Goal: Transaction & Acquisition: Purchase product/service

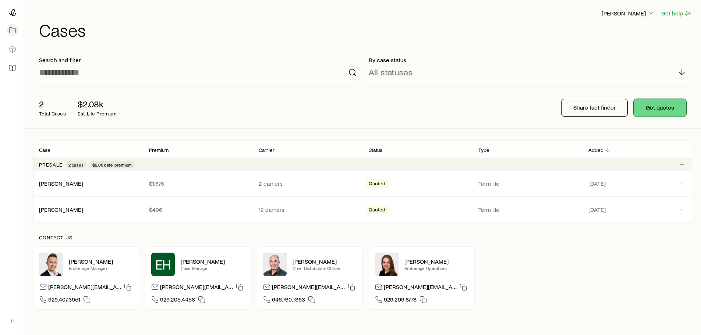
click at [657, 109] on button "Get quotes" at bounding box center [660, 108] width 53 height 18
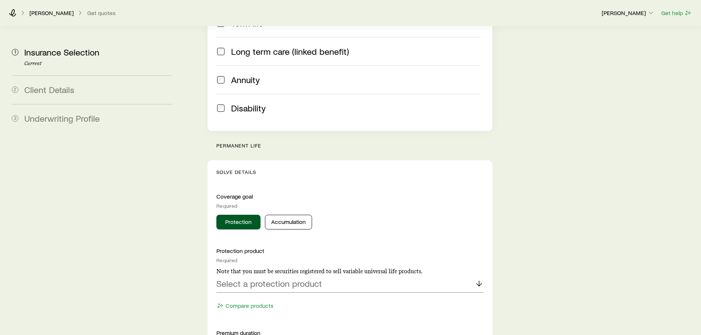
scroll to position [258, 0]
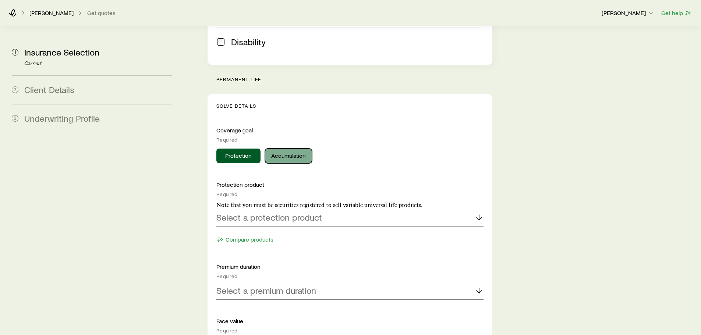
click at [289, 149] on button "Accumulation" at bounding box center [288, 156] width 47 height 15
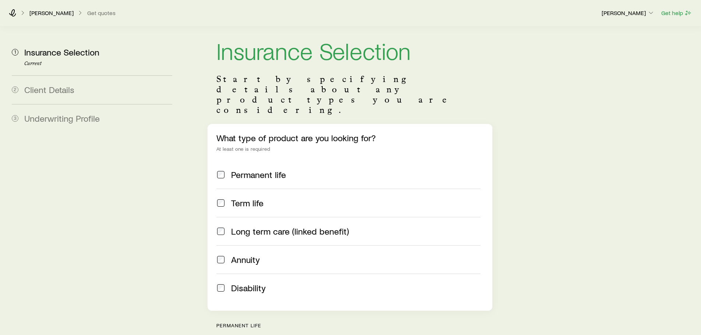
scroll to position [0, 0]
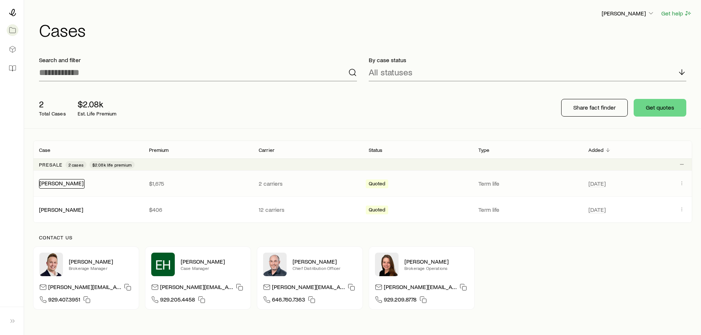
click at [53, 184] on link "[PERSON_NAME]" at bounding box center [61, 183] width 44 height 7
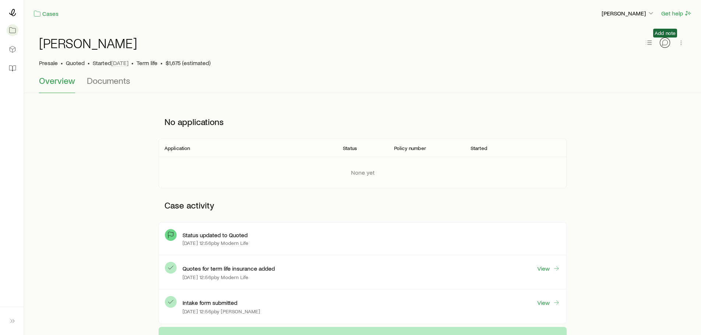
click at [664, 43] on icon "button" at bounding box center [665, 42] width 7 height 7
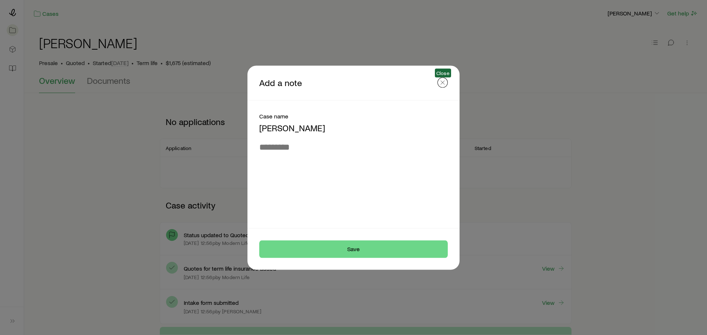
click at [443, 83] on line "button" at bounding box center [443, 83] width 4 height 4
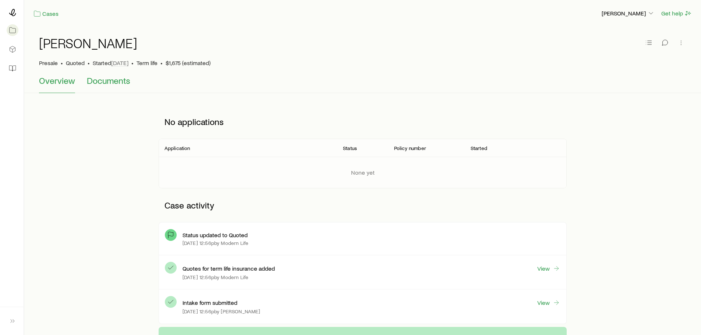
click at [108, 81] on span "Documents" at bounding box center [108, 80] width 43 height 10
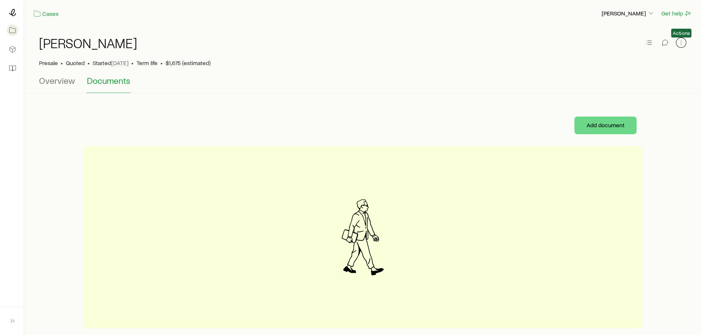
click at [681, 44] on icon "button" at bounding box center [681, 42] width 7 height 7
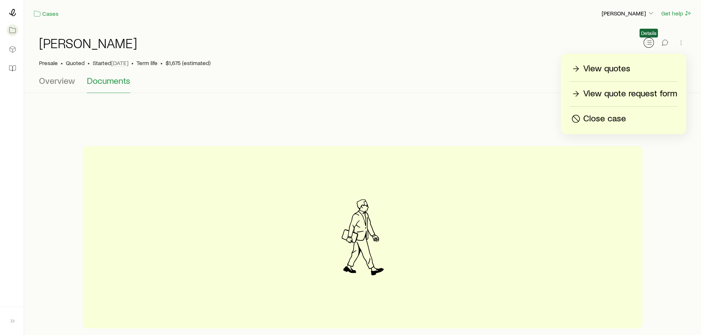
click at [650, 43] on icon "button" at bounding box center [648, 42] width 7 height 7
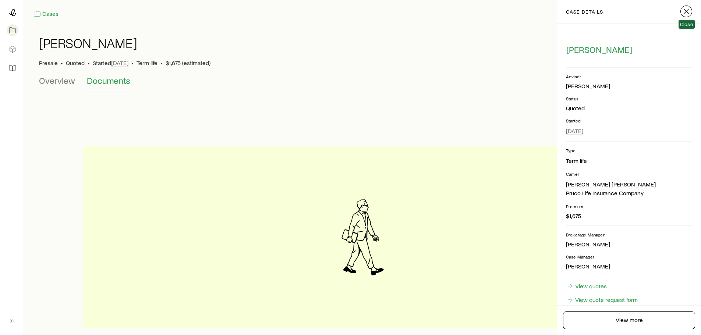
click at [687, 11] on icon "button" at bounding box center [686, 11] width 9 height 9
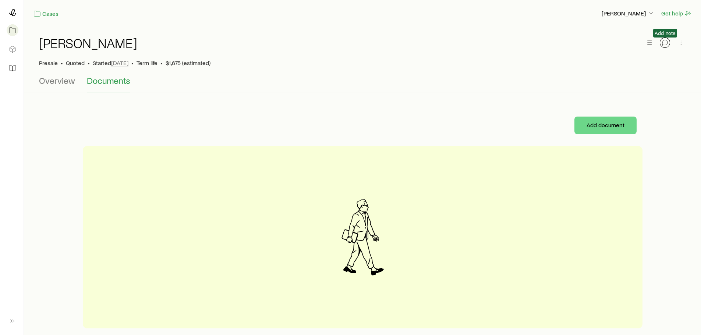
click at [663, 44] on icon "button" at bounding box center [665, 42] width 7 height 7
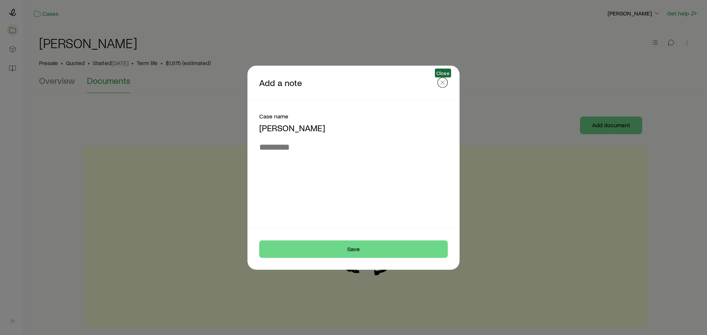
click at [443, 83] on line "button" at bounding box center [443, 83] width 4 height 4
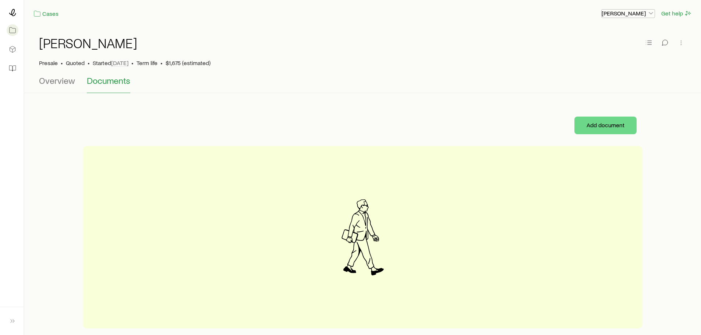
click at [651, 14] on icon "button" at bounding box center [651, 13] width 7 height 7
click at [599, 34] on span "Licenses and contracts" at bounding box center [614, 33] width 60 height 7
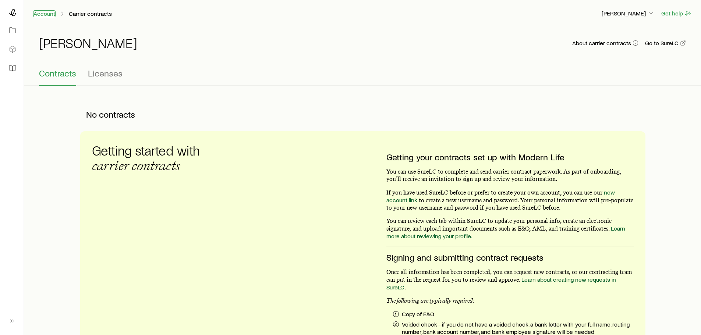
click at [45, 14] on link "Account" at bounding box center [44, 13] width 22 height 7
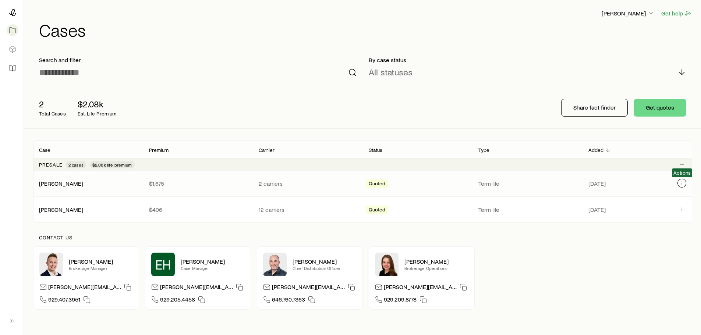
click at [680, 183] on icon "Client cases" at bounding box center [682, 183] width 6 height 6
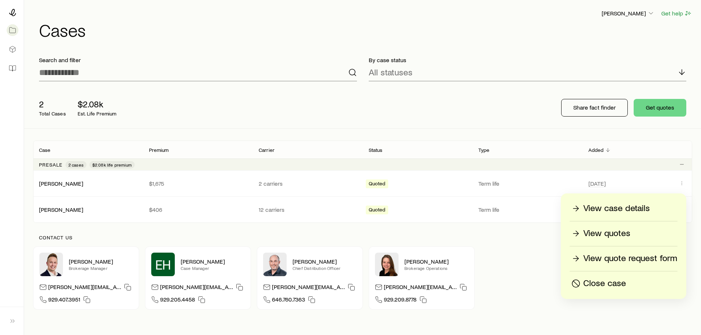
click at [582, 209] on div "View case details" at bounding box center [610, 209] width 80 height 12
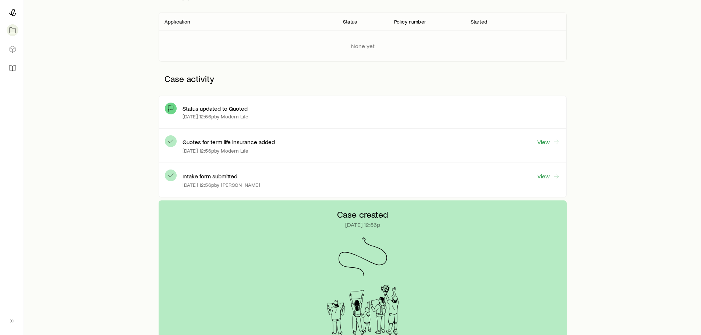
scroll to position [54, 0]
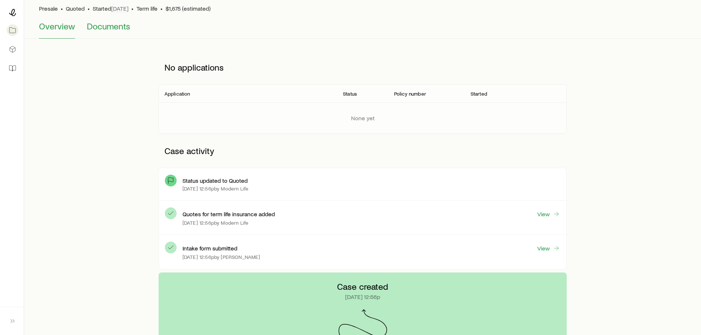
click at [104, 28] on span "Documents" at bounding box center [108, 26] width 43 height 10
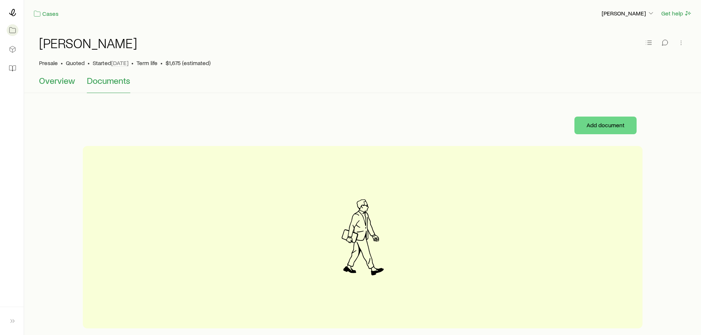
click at [55, 81] on span "Overview" at bounding box center [57, 80] width 36 height 10
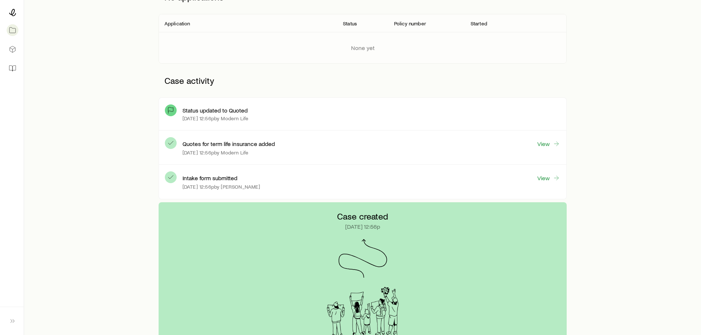
scroll to position [147, 0]
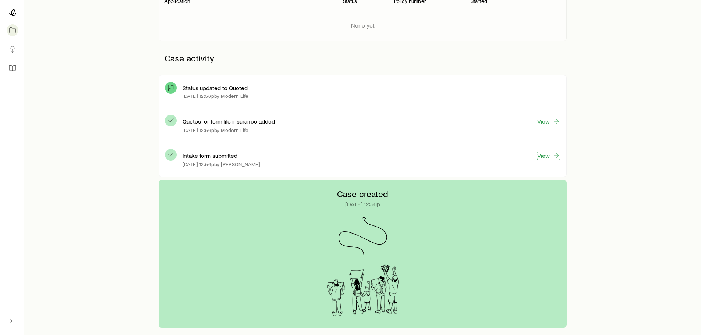
click at [543, 155] on link "View" at bounding box center [549, 156] width 24 height 8
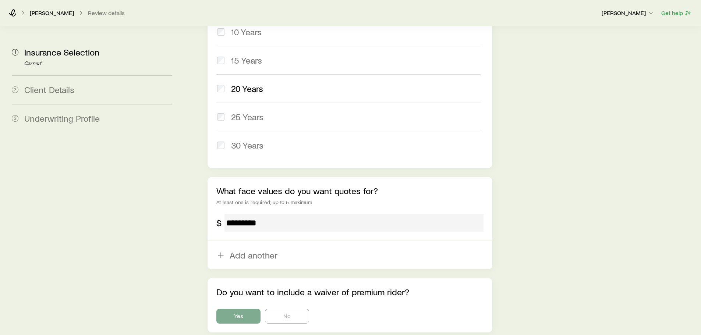
scroll to position [424, 0]
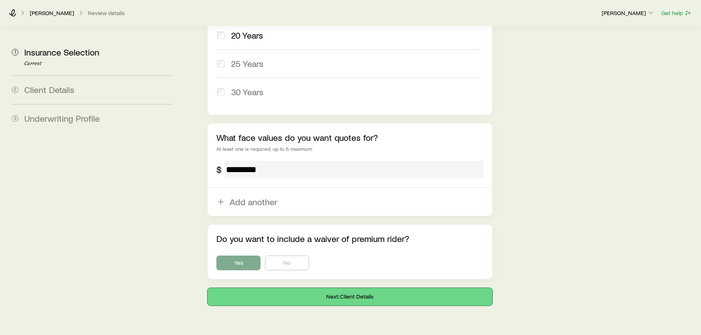
click at [332, 288] on button "Next: Client Details" at bounding box center [350, 297] width 285 height 18
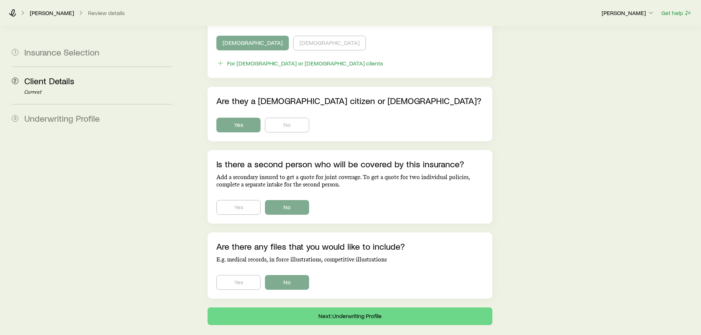
scroll to position [437, 0]
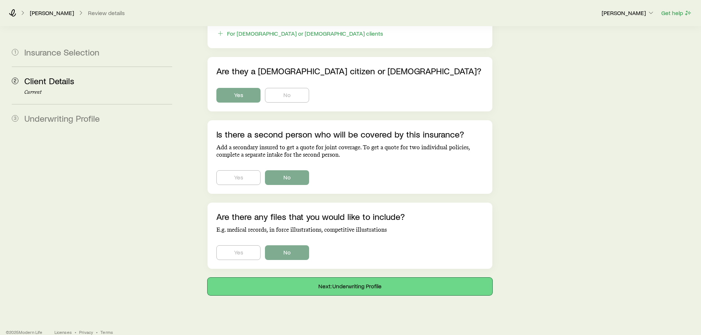
click at [341, 278] on button "Next: Underwriting Profile" at bounding box center [350, 287] width 285 height 18
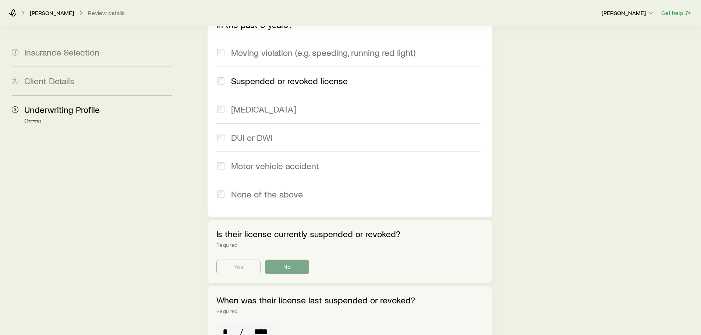
scroll to position [1204, 0]
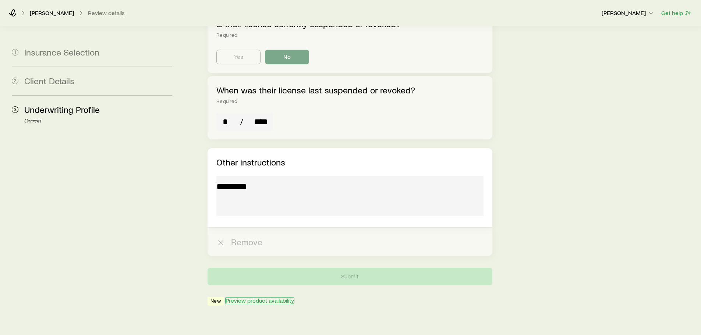
click at [264, 297] on button "Preview product availability" at bounding box center [259, 300] width 69 height 7
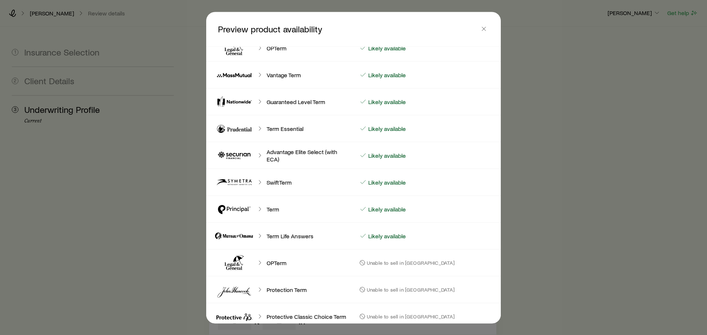
scroll to position [126, 0]
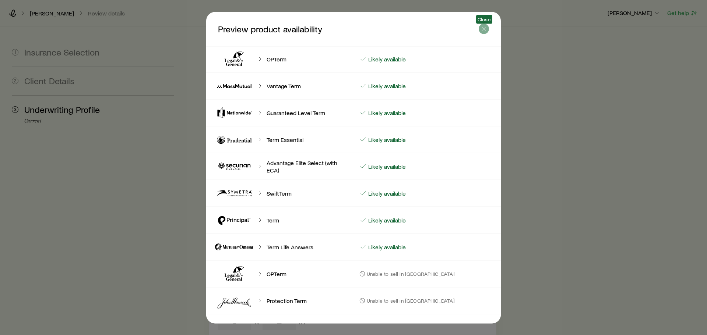
click at [483, 28] on icon "button" at bounding box center [483, 28] width 7 height 7
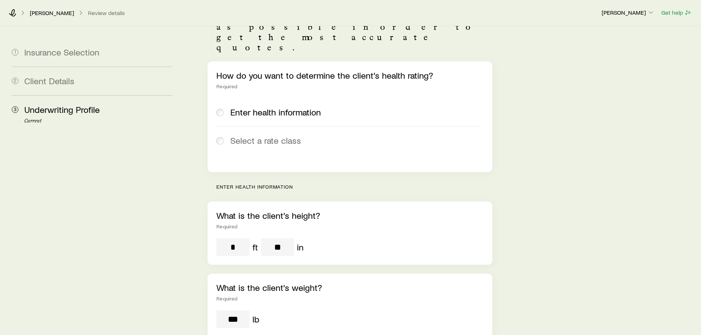
scroll to position [0, 0]
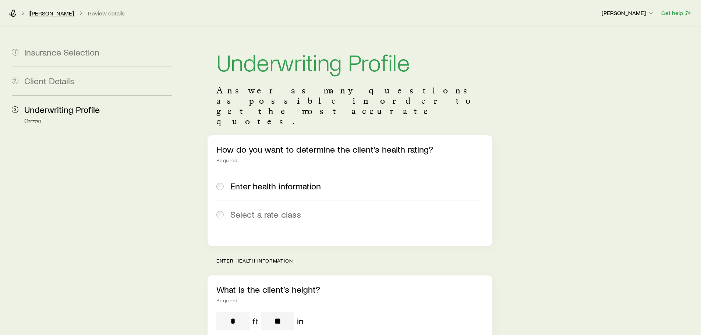
click at [32, 12] on link "[PERSON_NAME]" at bounding box center [51, 13] width 45 height 7
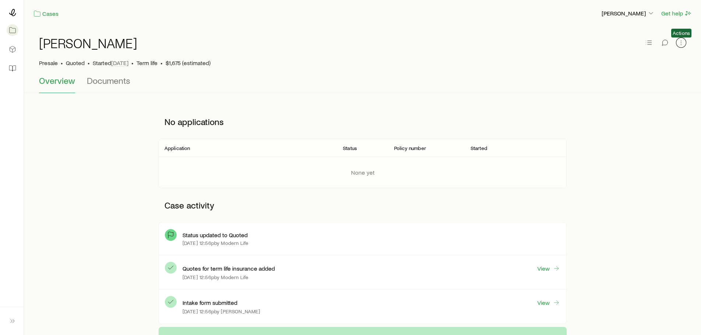
click at [683, 43] on icon "button" at bounding box center [681, 42] width 7 height 7
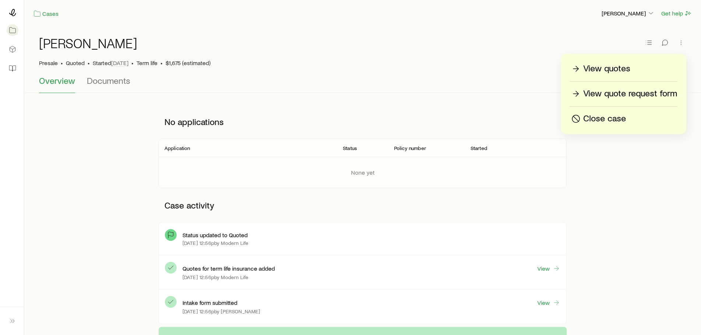
click at [598, 68] on p "View quotes" at bounding box center [607, 69] width 47 height 12
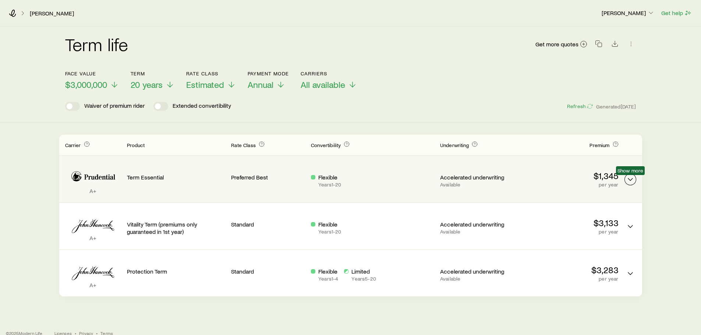
click at [630, 179] on icon "Term quotes" at bounding box center [630, 179] width 9 height 9
